Goal: Information Seeking & Learning: Learn about a topic

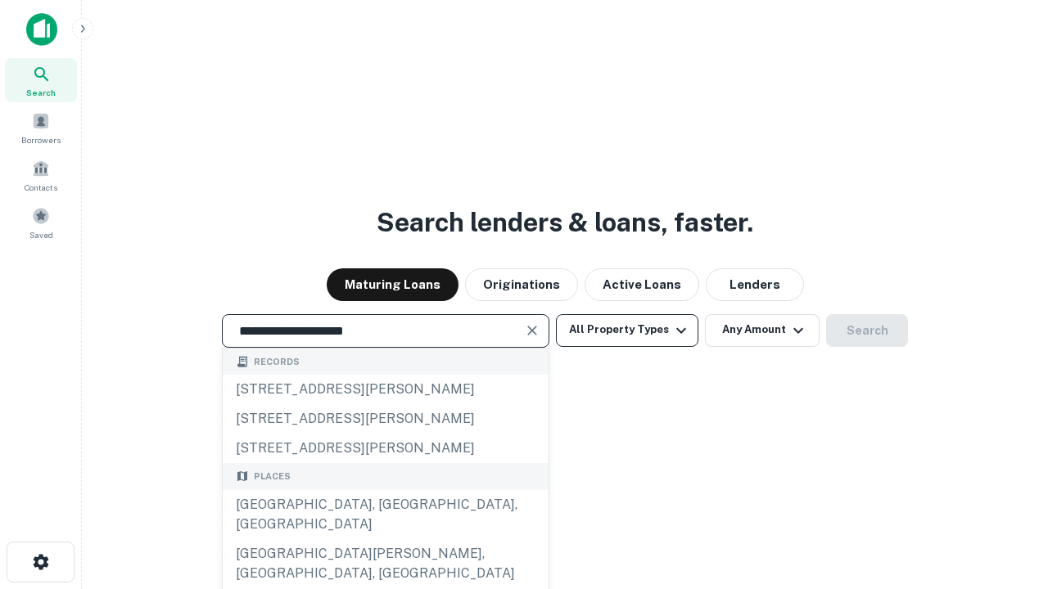
click at [385, 540] on div "[GEOGRAPHIC_DATA], [GEOGRAPHIC_DATA], [GEOGRAPHIC_DATA]" at bounding box center [386, 514] width 326 height 49
click at [627, 330] on button "All Property Types" at bounding box center [627, 330] width 142 height 33
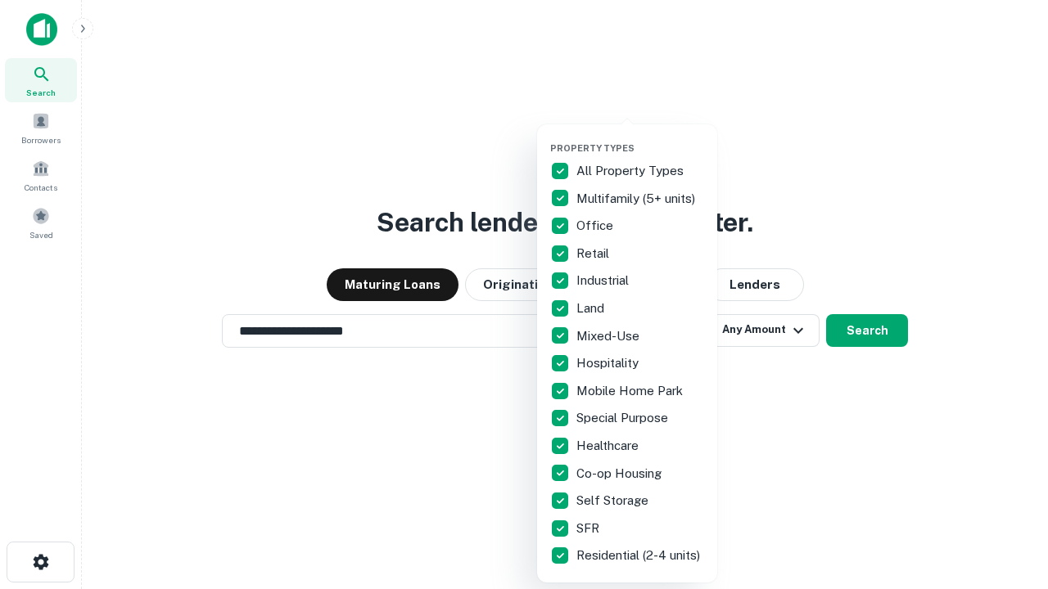
type input "**********"
click at [640, 138] on button "button" at bounding box center [640, 138] width 180 height 1
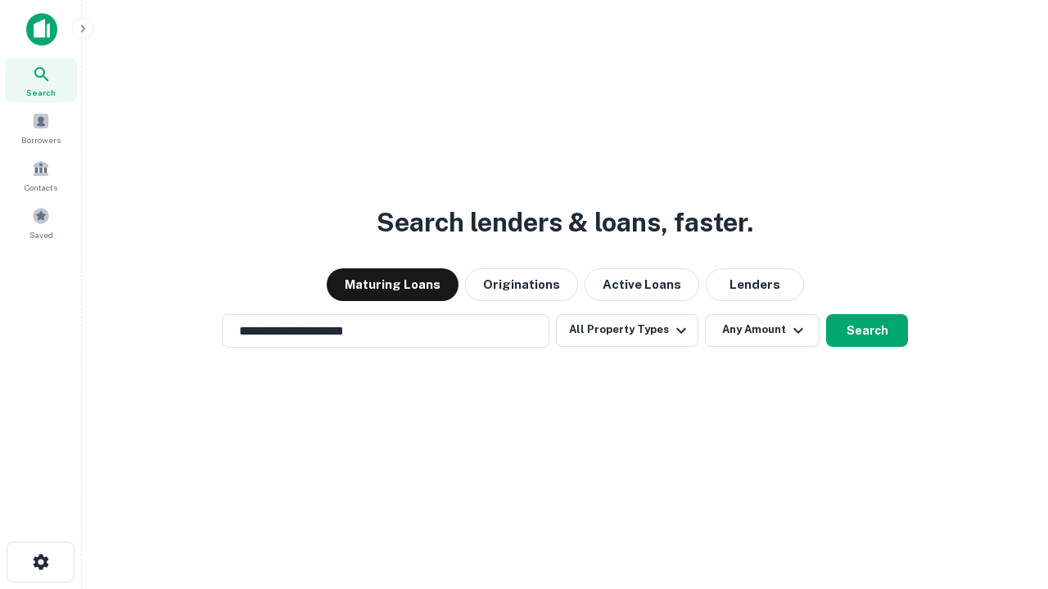
scroll to position [25, 0]
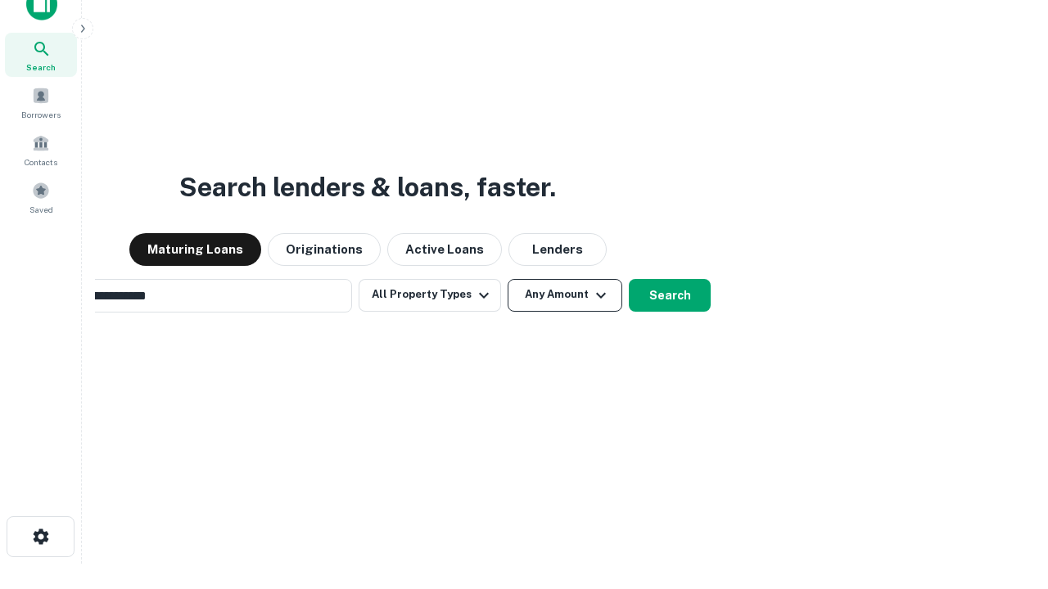
click at [508, 279] on button "Any Amount" at bounding box center [565, 295] width 115 height 33
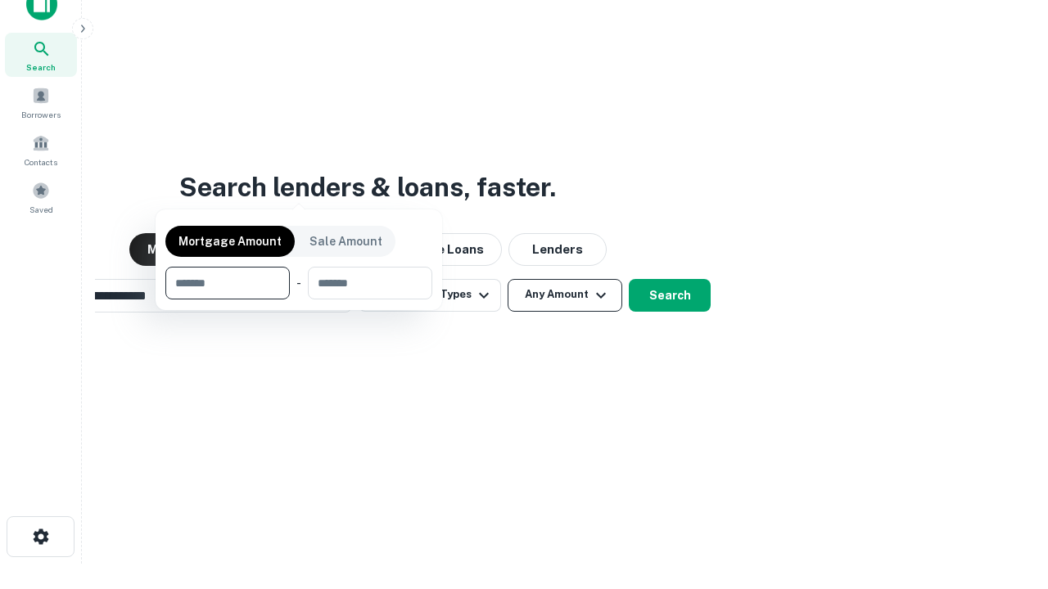
scroll to position [26, 0]
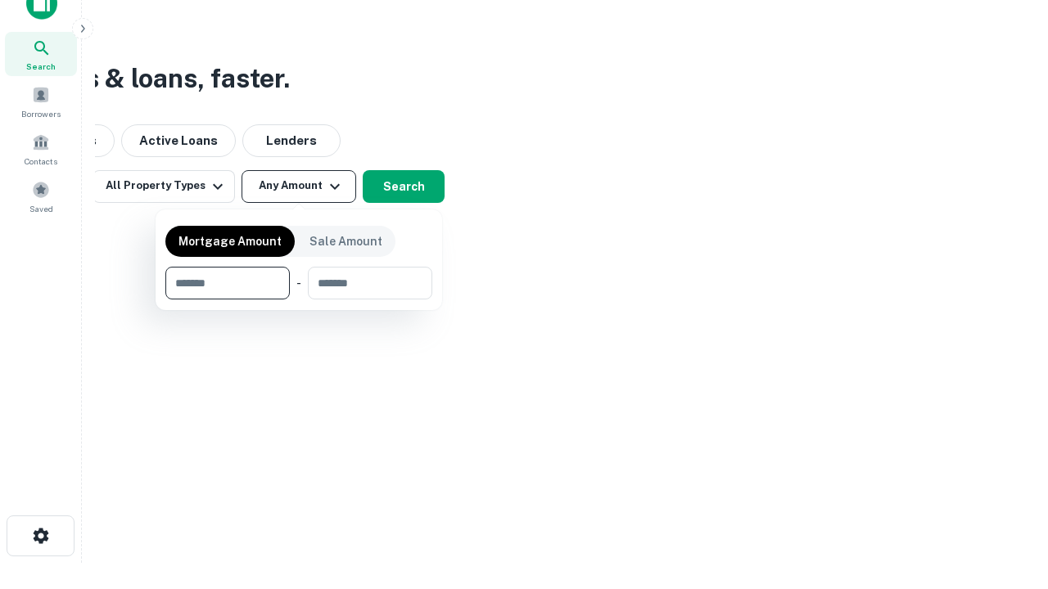
type input "*******"
click at [299, 300] on button "button" at bounding box center [298, 300] width 267 height 1
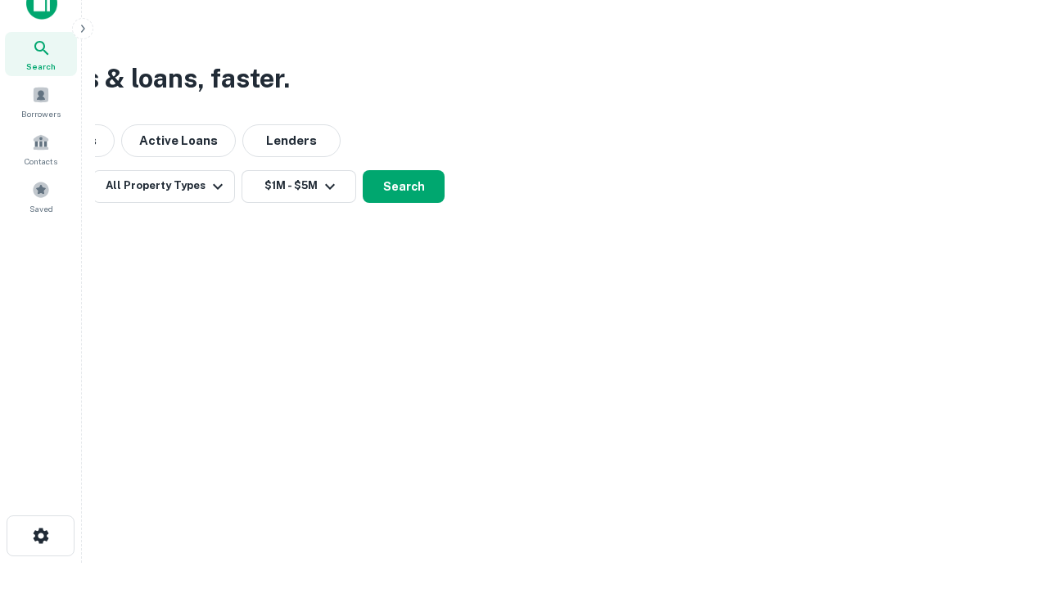
scroll to position [25, 0]
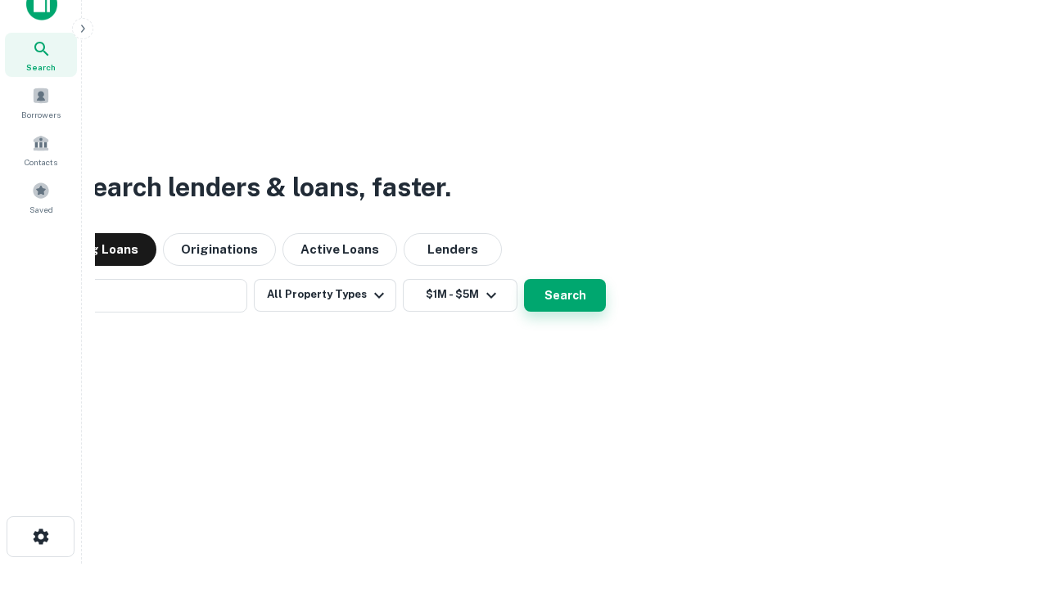
click at [524, 279] on button "Search" at bounding box center [565, 295] width 82 height 33
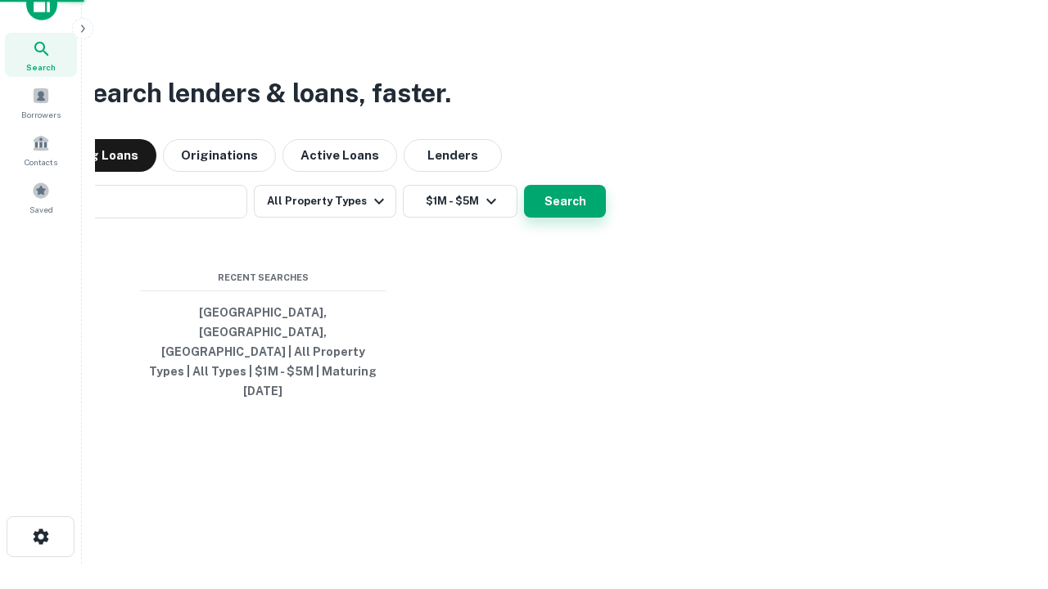
scroll to position [26, 0]
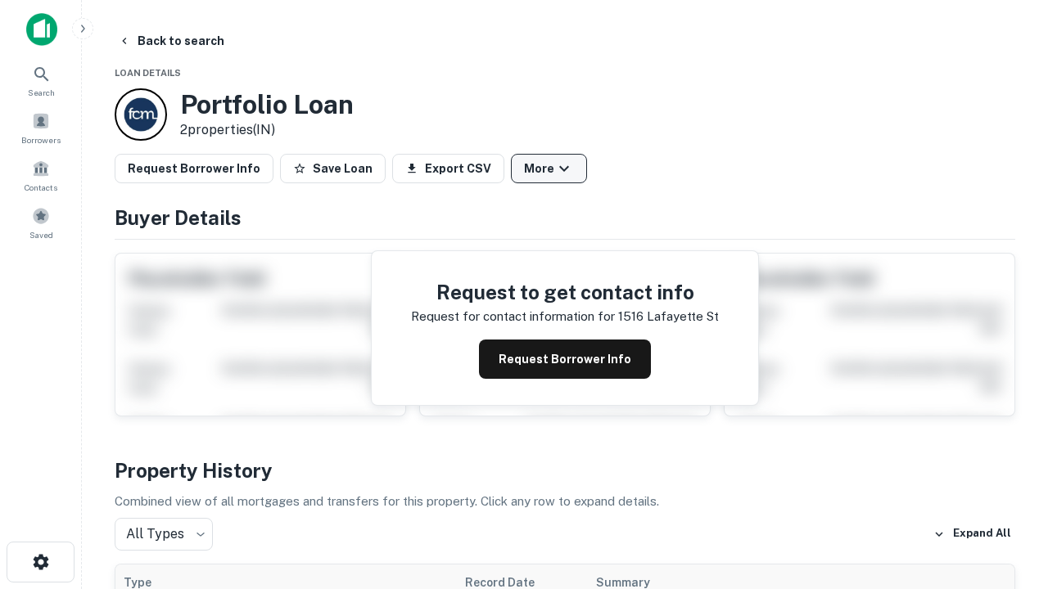
click at [549, 169] on button "More" at bounding box center [549, 168] width 76 height 29
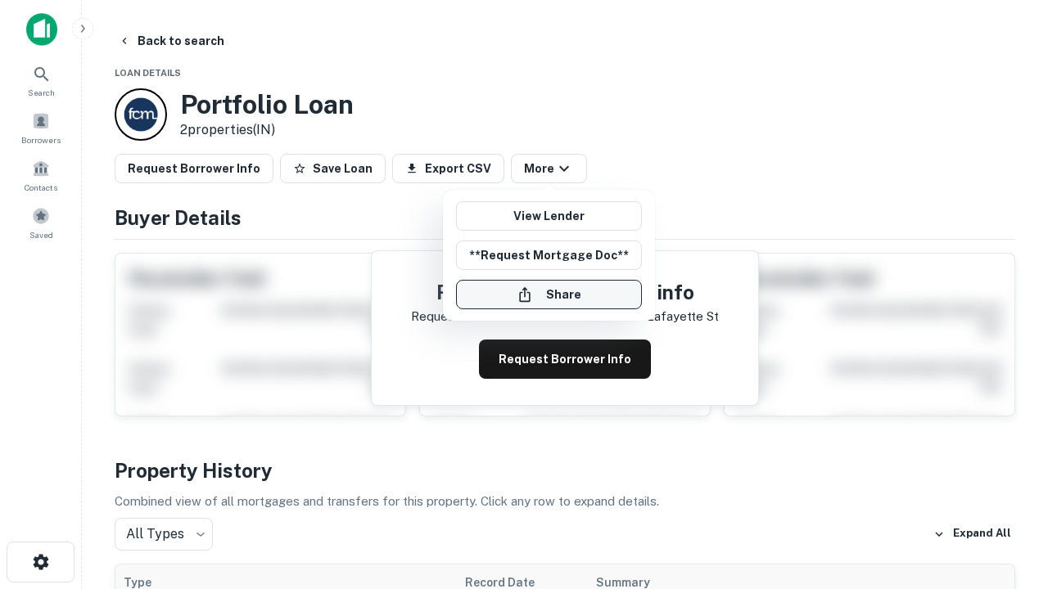
click at [549, 295] on button "Share" at bounding box center [549, 294] width 186 height 29
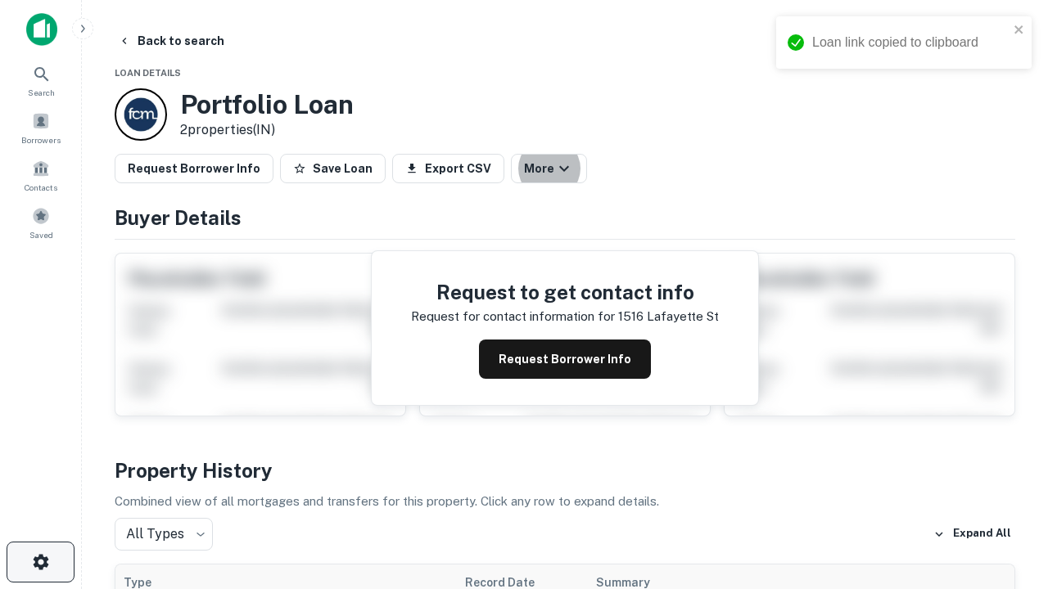
click at [40, 562] on icon "button" at bounding box center [41, 563] width 20 height 20
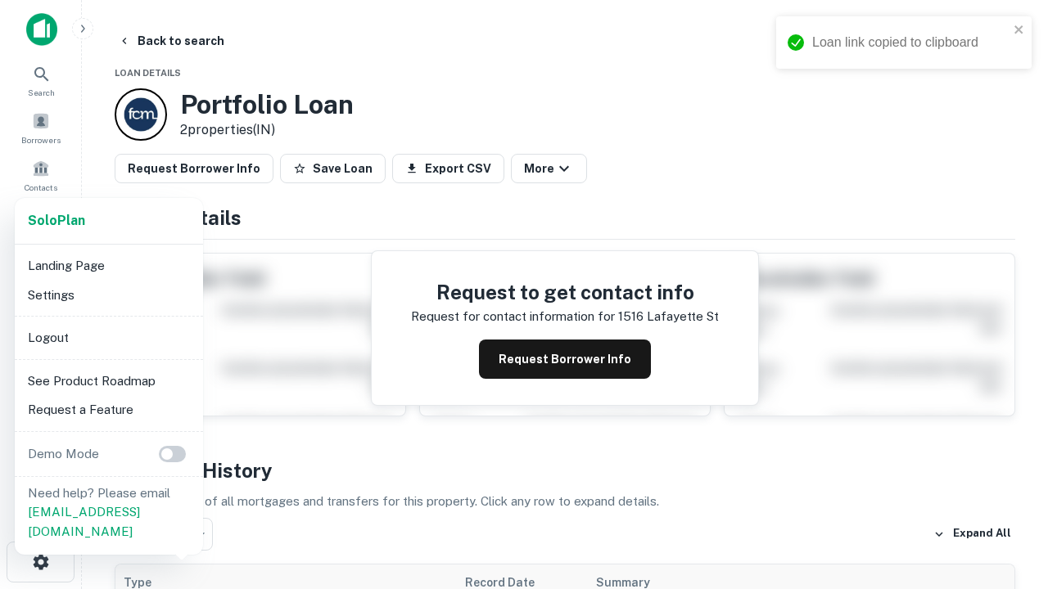
click at [108, 337] on li "Logout" at bounding box center [108, 337] width 175 height 29
